Goal: Find specific page/section: Find specific page/section

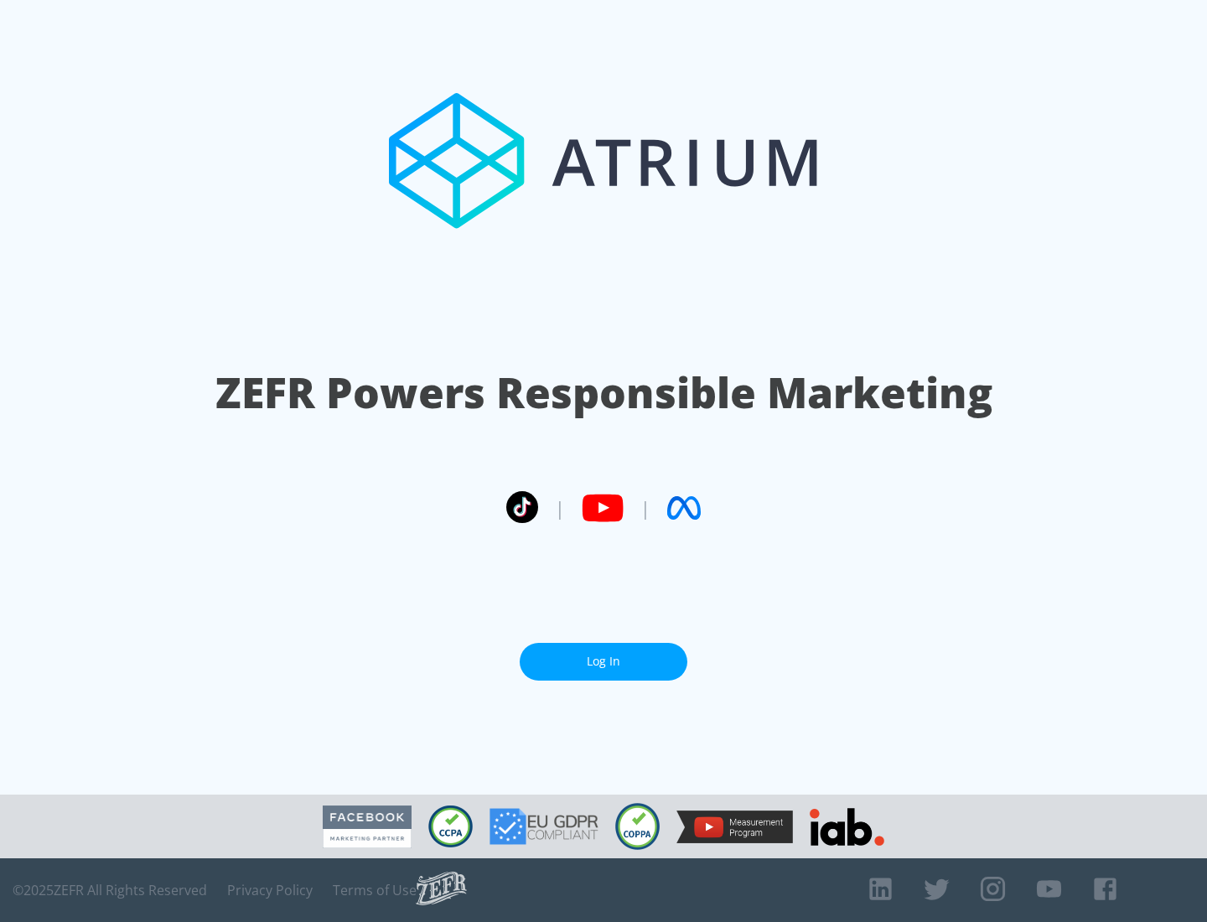
click at [604, 661] on link "Log In" at bounding box center [604, 662] width 168 height 38
